Goal: Task Accomplishment & Management: Manage account settings

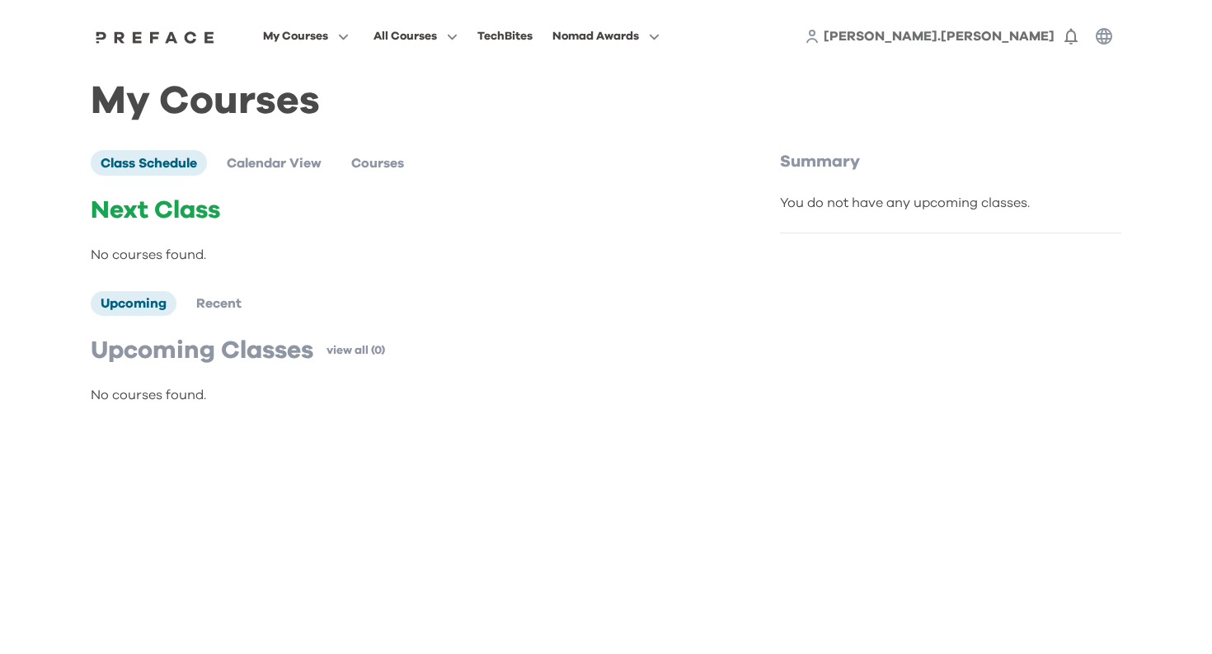
click at [1036, 34] on span "wendy.chan" at bounding box center [939, 36] width 231 height 13
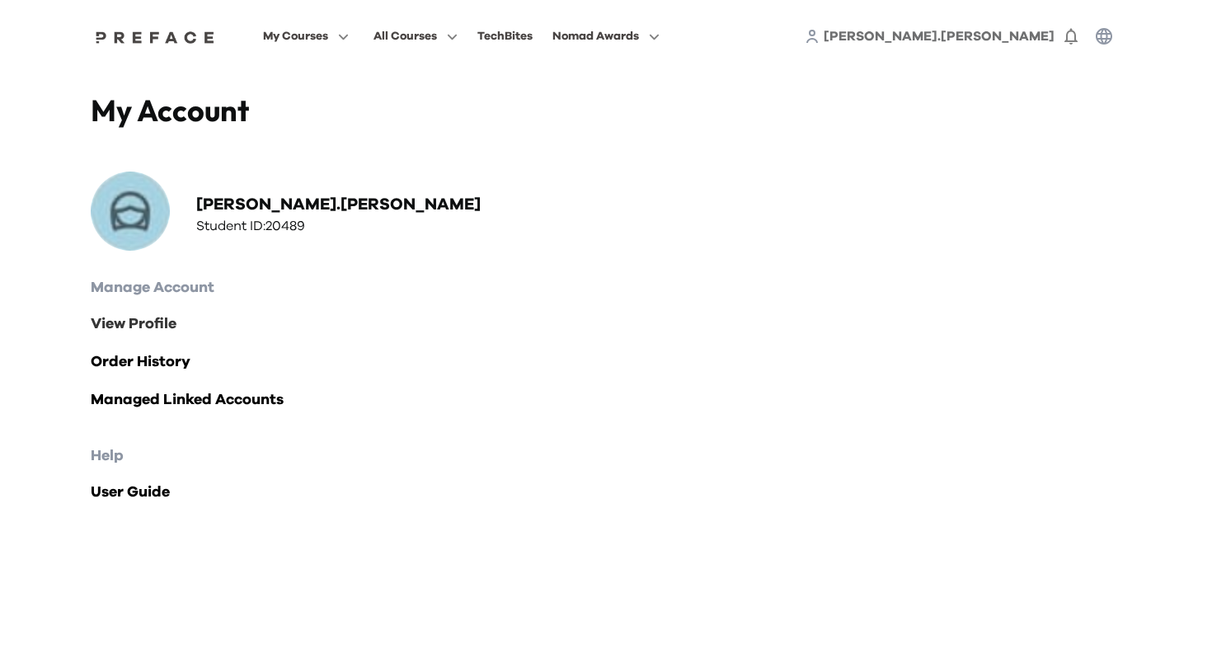
click at [145, 322] on link "View Profile" at bounding box center [606, 324] width 1031 height 23
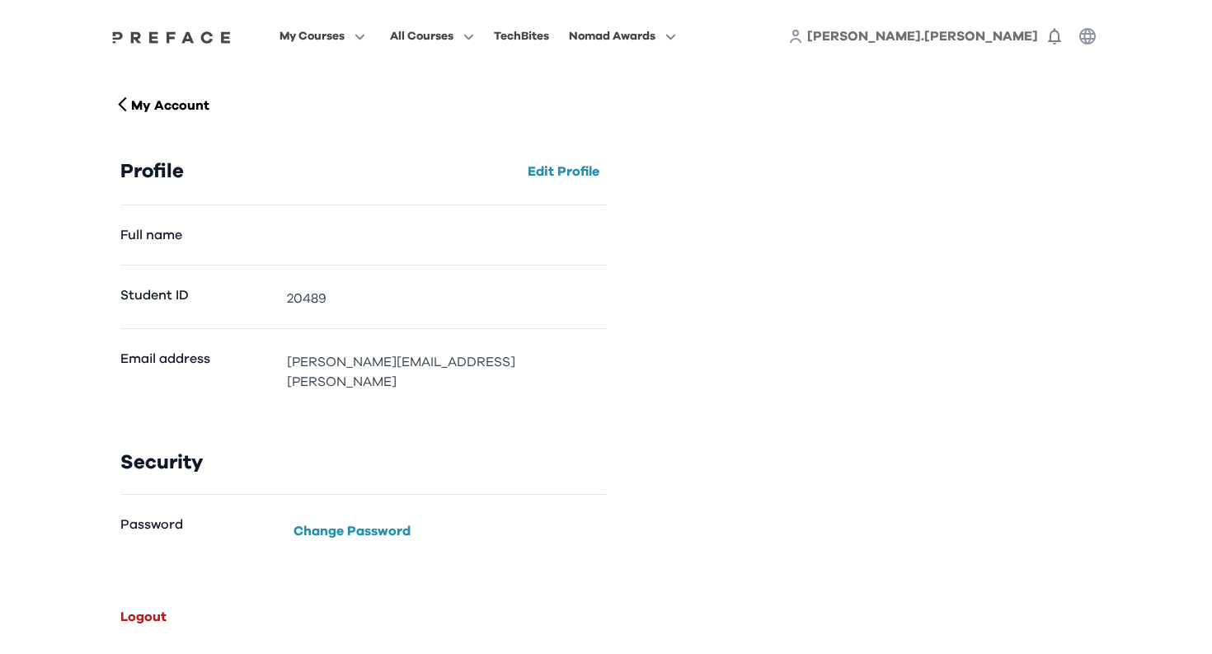
click at [149, 604] on button "Logout" at bounding box center [143, 617] width 59 height 26
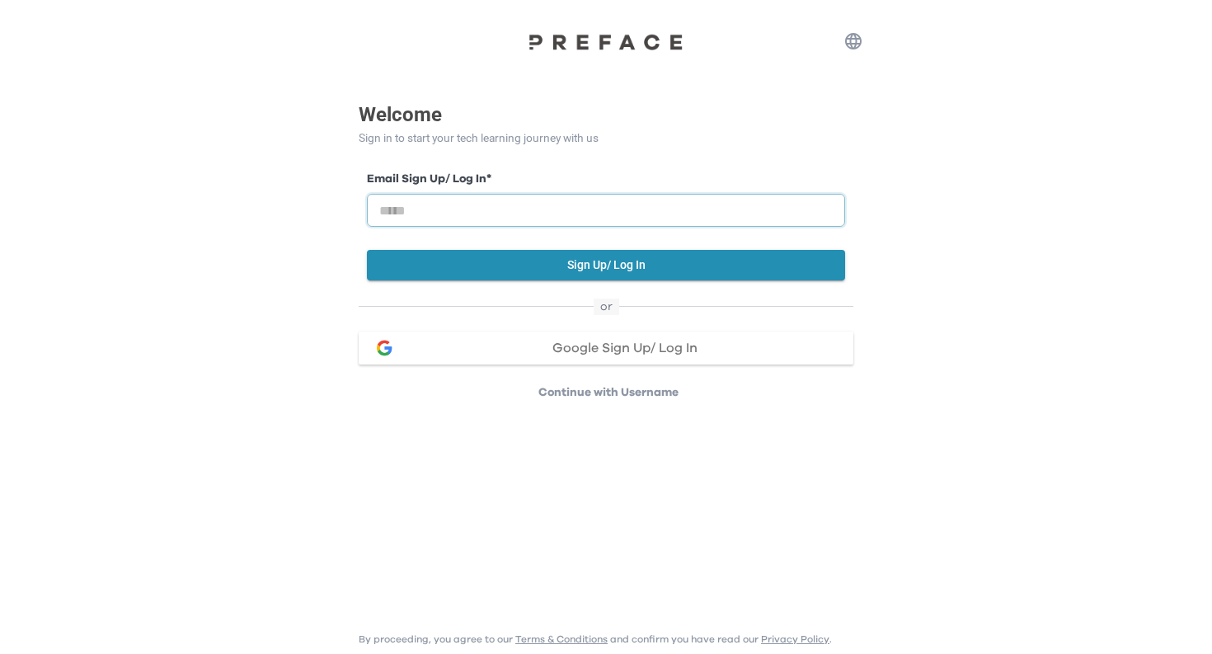
click at [614, 222] on input "email" at bounding box center [606, 210] width 478 height 33
type input "**********"
click at [580, 269] on button "Sign Up/ Log In" at bounding box center [606, 265] width 478 height 31
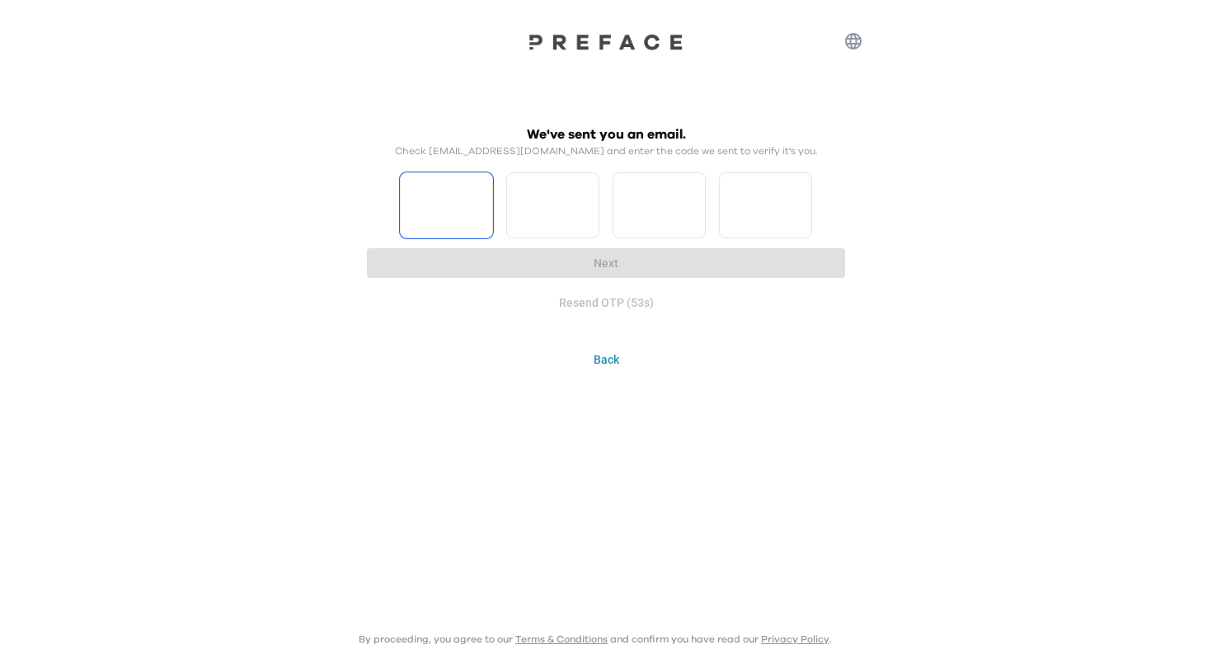
click at [464, 200] on input "Please enter OTP character 1" at bounding box center [446, 205] width 93 height 66
type input "*"
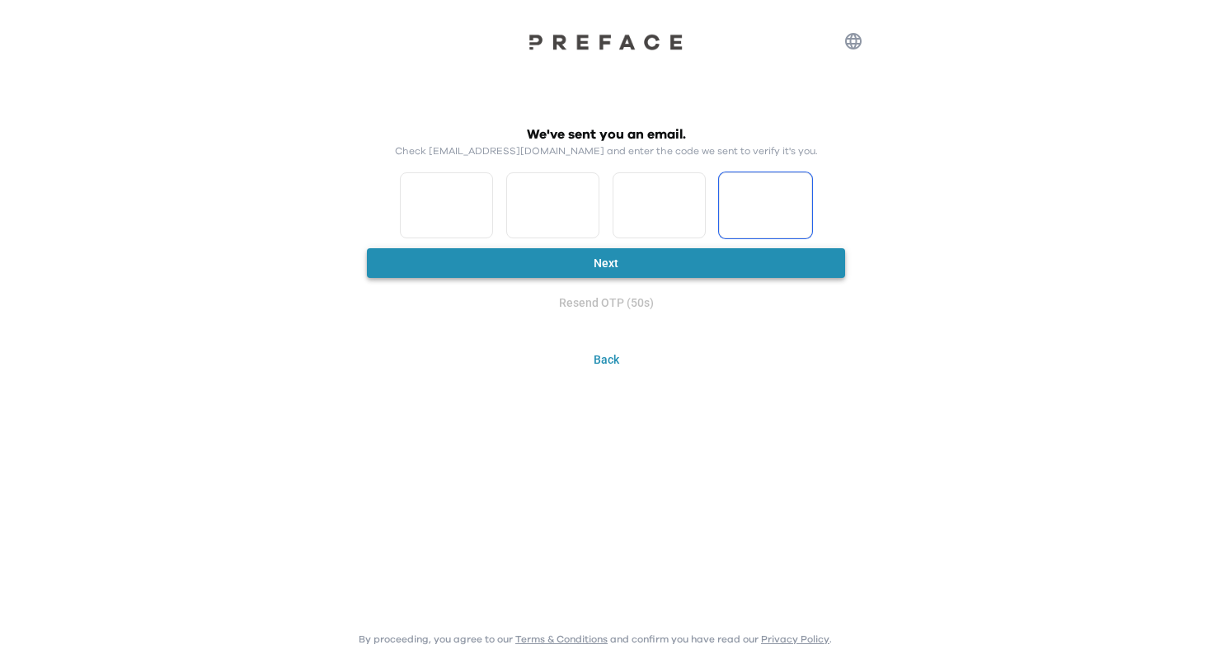
type input "*"
click at [450, 263] on button "Next" at bounding box center [606, 263] width 478 height 31
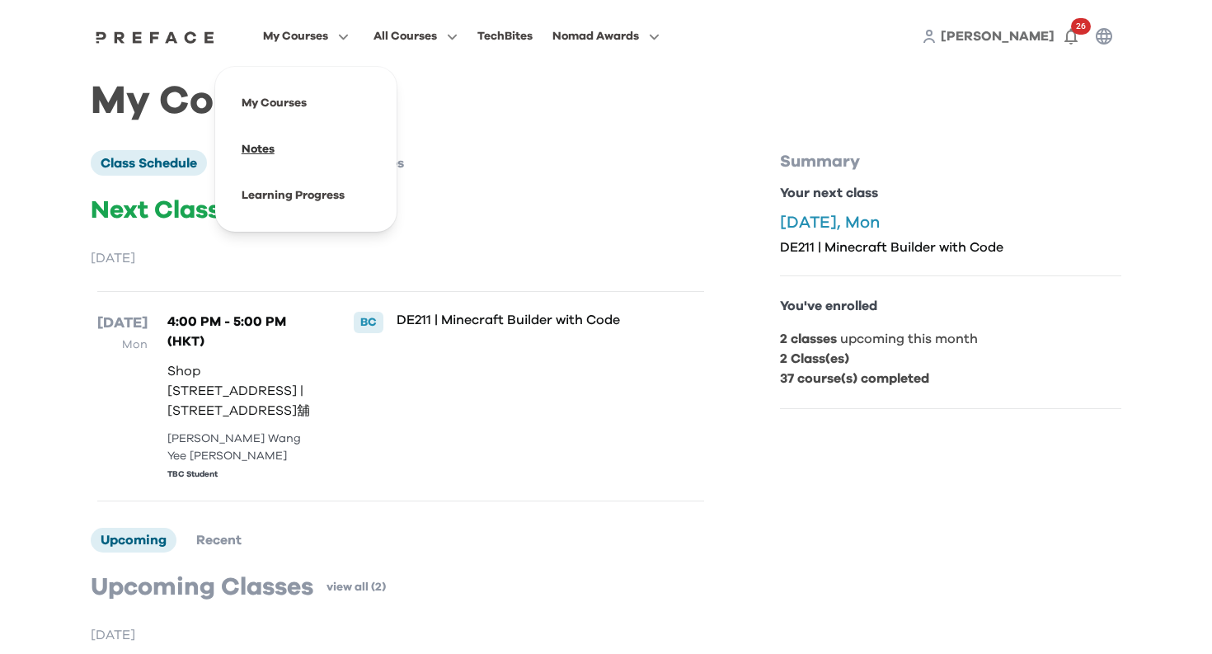
click at [334, 151] on span at bounding box center [305, 149] width 155 height 46
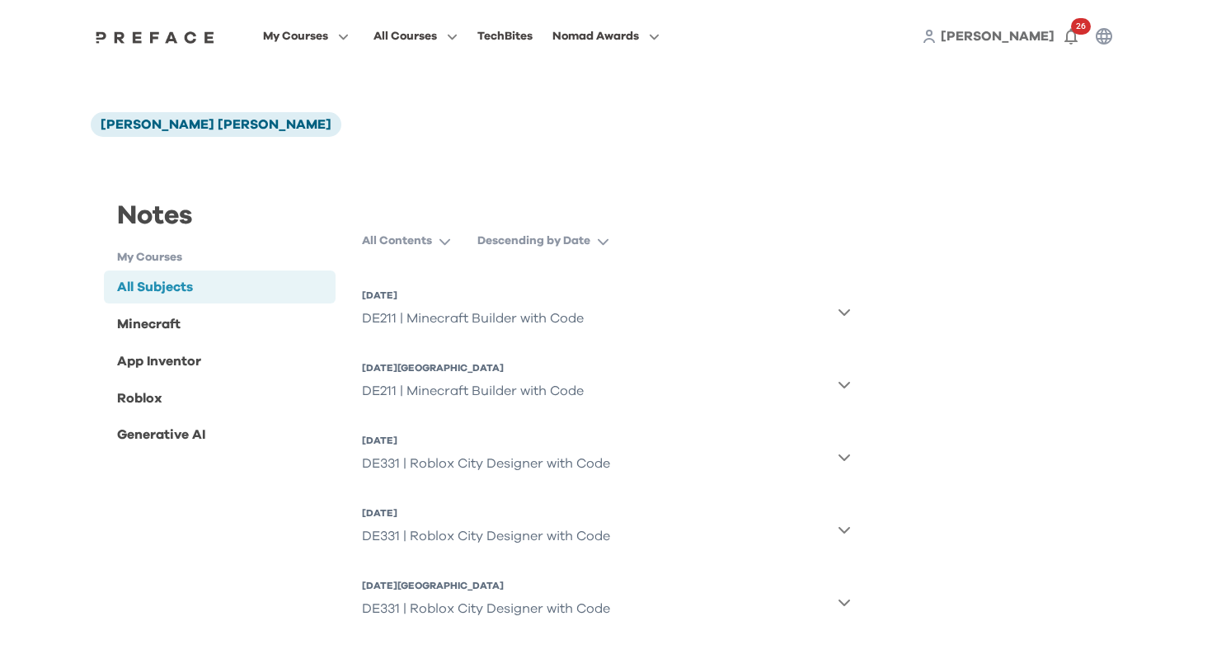
click at [191, 19] on div "My Courses All Courses TechBites Nomad Awards [PERSON_NAME] 26" at bounding box center [605, 36] width 1055 height 73
click at [191, 35] on img at bounding box center [155, 37] width 127 height 13
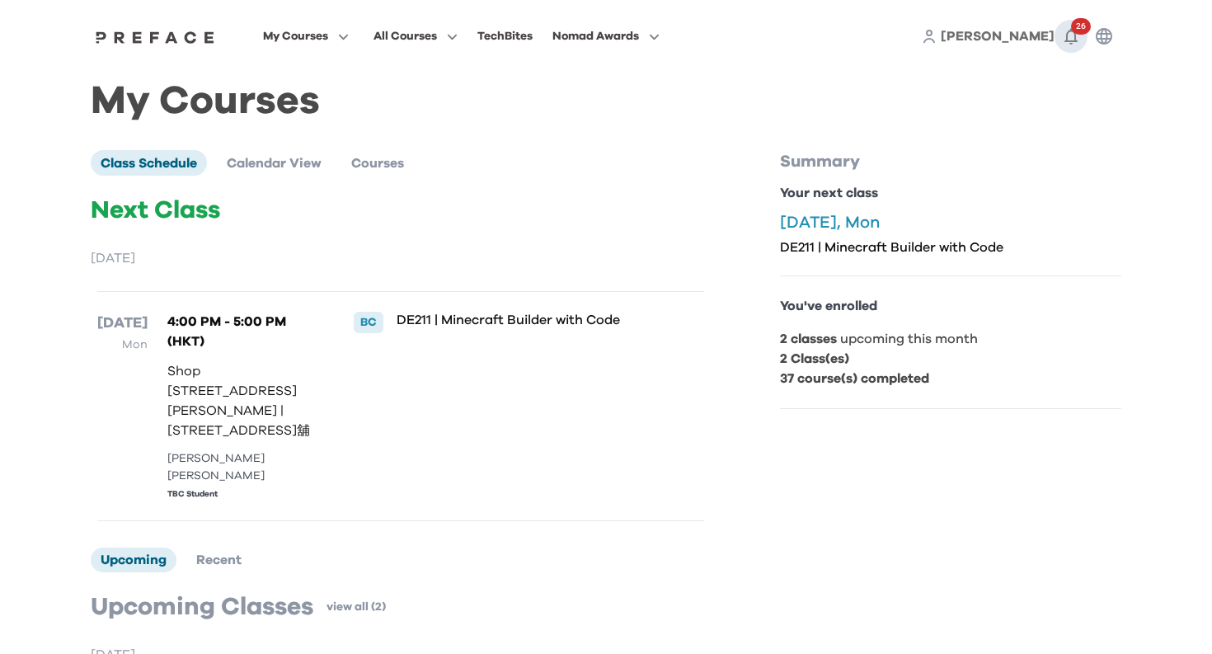
click at [1073, 35] on icon "button" at bounding box center [1071, 36] width 20 height 20
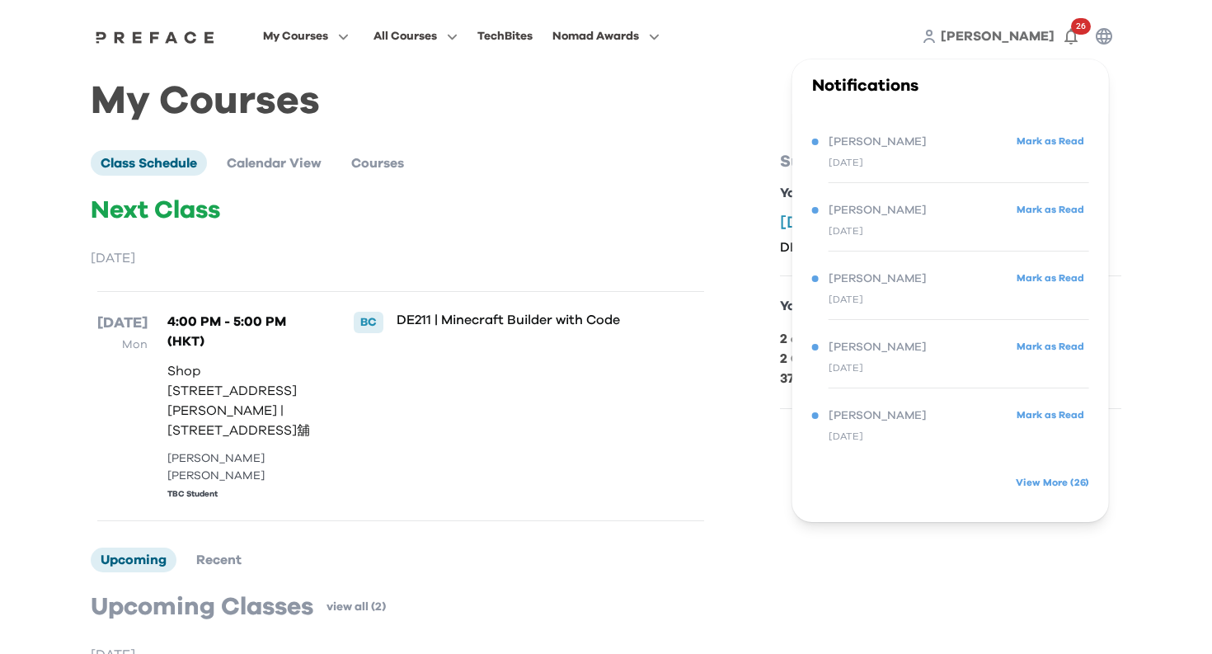
click at [1044, 35] on span "[PERSON_NAME]" at bounding box center [998, 36] width 114 height 13
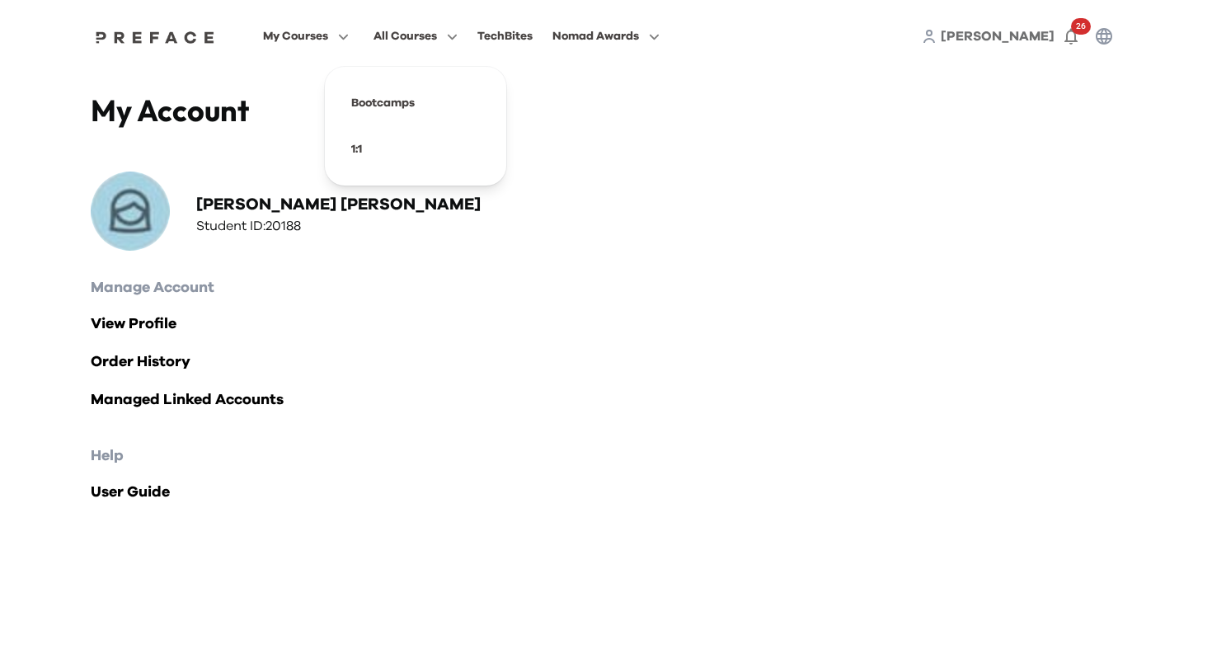
click at [437, 31] on span "All Courses" at bounding box center [405, 36] width 63 height 20
click at [463, 96] on span at bounding box center [415, 103] width 155 height 46
